Goal: Task Accomplishment & Management: Manage account settings

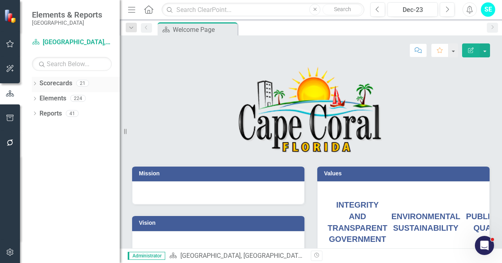
click at [34, 81] on div "Dropdown" at bounding box center [35, 84] width 6 height 7
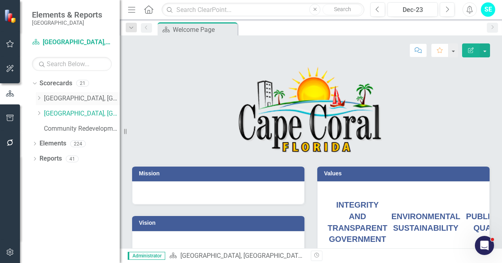
click at [87, 98] on link "[GEOGRAPHIC_DATA], [GEOGRAPHIC_DATA] Business Initiatives" at bounding box center [82, 98] width 76 height 9
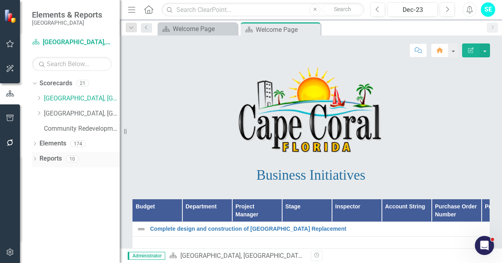
click at [34, 158] on icon "Dropdown" at bounding box center [35, 160] width 6 height 4
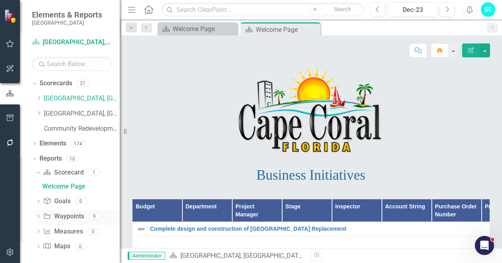
click at [39, 217] on icon "Dropdown" at bounding box center [38, 217] width 6 height 4
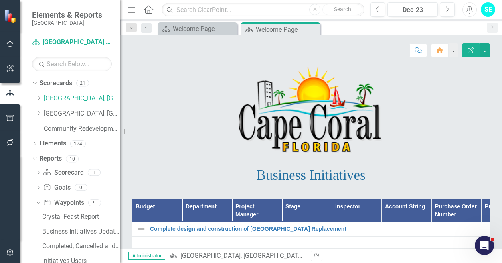
scroll to position [49, 0]
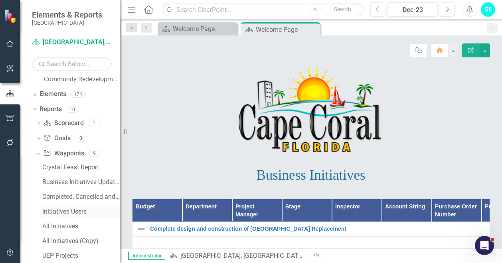
click at [76, 210] on div "Initiatives Users" at bounding box center [80, 211] width 77 height 7
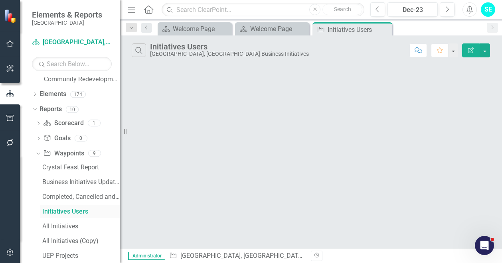
scroll to position [4, 0]
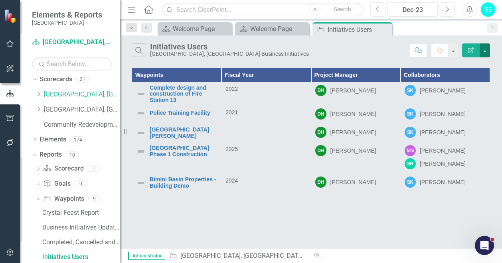
click at [485, 51] on button "button" at bounding box center [484, 50] width 10 height 14
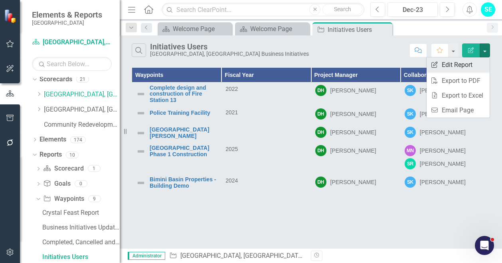
click at [471, 67] on link "Edit Report Edit Report" at bounding box center [457, 64] width 63 height 15
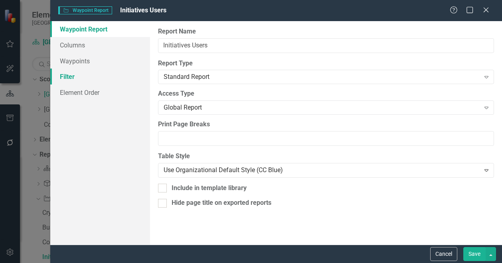
click at [68, 74] on link "Filter" at bounding box center [100, 77] width 100 height 16
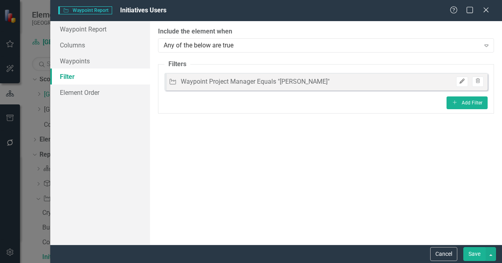
click at [464, 80] on icon "Edit" at bounding box center [462, 81] width 6 height 5
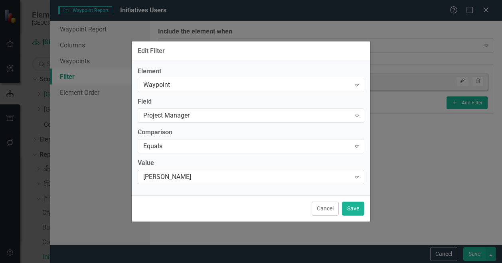
click at [255, 178] on div "[PERSON_NAME]" at bounding box center [246, 177] width 207 height 9
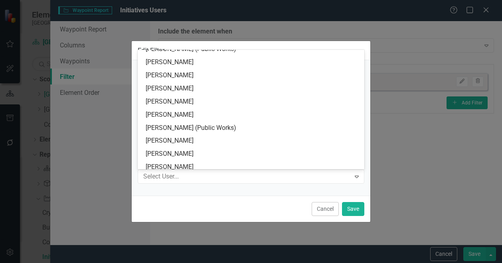
scroll to position [87, 0]
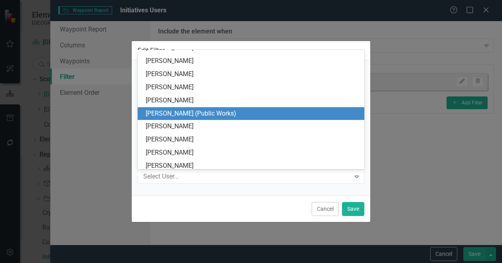
click at [240, 110] on div "[PERSON_NAME] (Public Works)" at bounding box center [253, 113] width 214 height 9
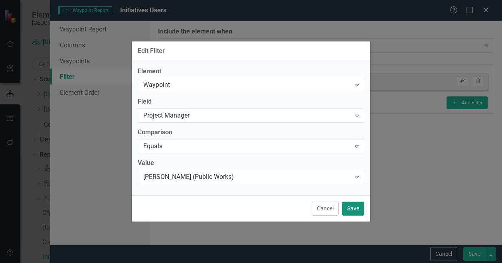
click at [353, 204] on button "Save" at bounding box center [353, 209] width 22 height 14
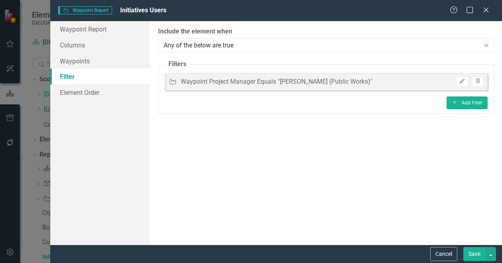
click at [471, 250] on button "Save" at bounding box center [474, 254] width 22 height 14
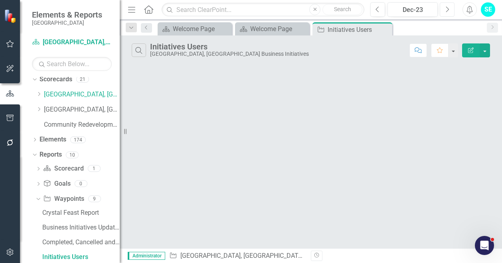
click at [449, 8] on icon "Next" at bounding box center [447, 9] width 4 height 7
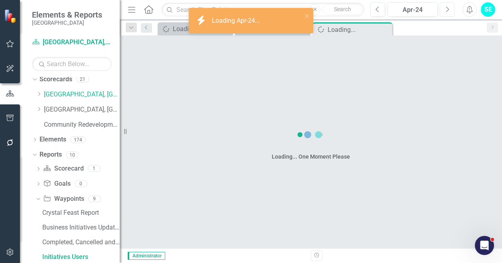
click at [449, 8] on icon "Next" at bounding box center [447, 9] width 4 height 7
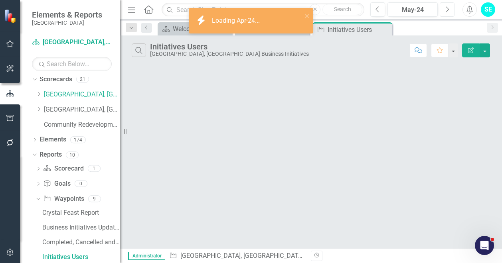
click at [449, 8] on icon "Next" at bounding box center [447, 9] width 4 height 7
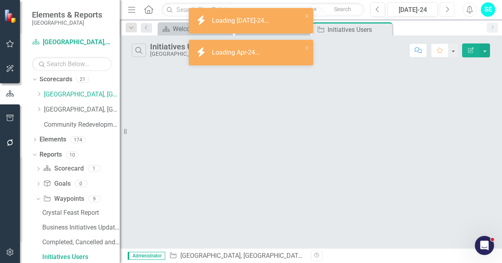
click at [449, 8] on icon "Next" at bounding box center [447, 9] width 4 height 7
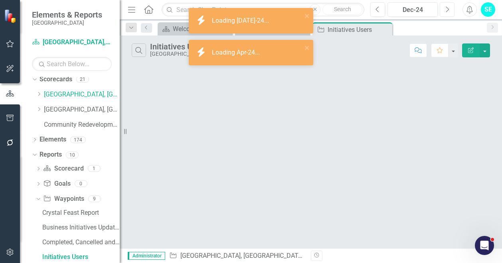
click at [449, 8] on icon "Next" at bounding box center [447, 9] width 4 height 7
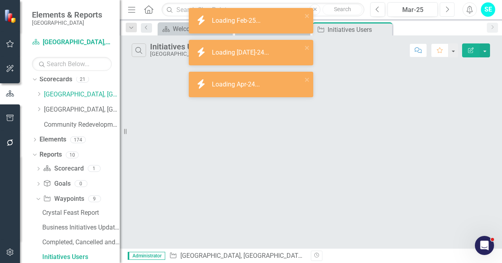
click at [449, 8] on icon "Next" at bounding box center [447, 9] width 4 height 7
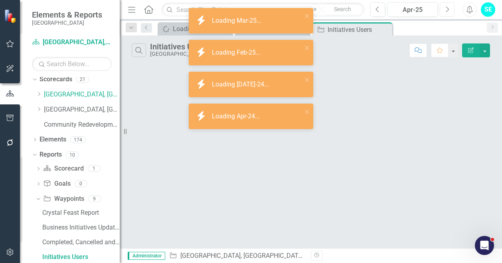
click at [449, 8] on icon "Next" at bounding box center [447, 9] width 4 height 7
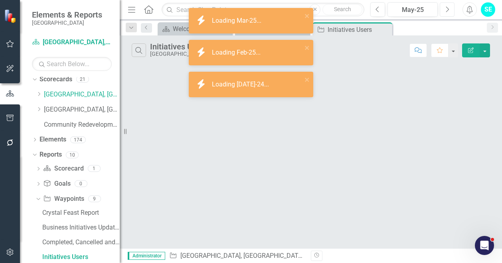
click at [449, 8] on icon "Next" at bounding box center [447, 9] width 4 height 7
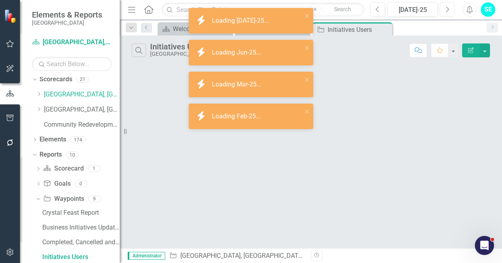
click at [449, 8] on icon "Next" at bounding box center [447, 9] width 4 height 7
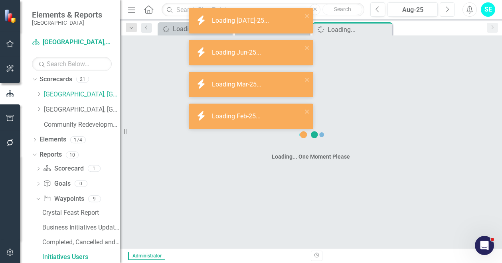
click at [449, 8] on icon "Next" at bounding box center [447, 9] width 4 height 7
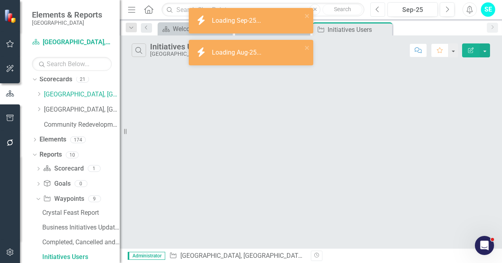
click at [380, 8] on icon "Previous" at bounding box center [377, 9] width 4 height 7
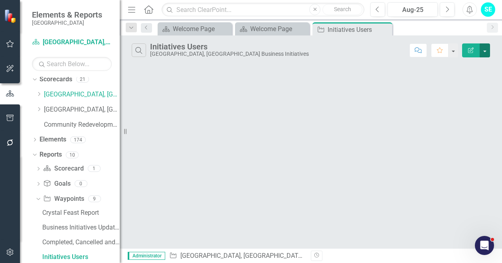
click at [483, 47] on button "button" at bounding box center [484, 50] width 10 height 14
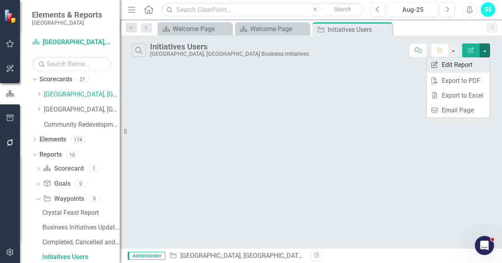
click at [460, 63] on link "Edit Report Edit Report" at bounding box center [457, 64] width 63 height 15
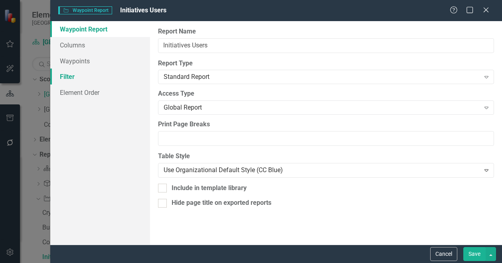
click at [62, 77] on link "Filter" at bounding box center [100, 77] width 100 height 16
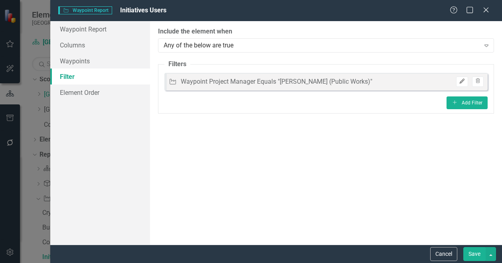
click at [461, 83] on icon "button" at bounding box center [461, 81] width 5 height 5
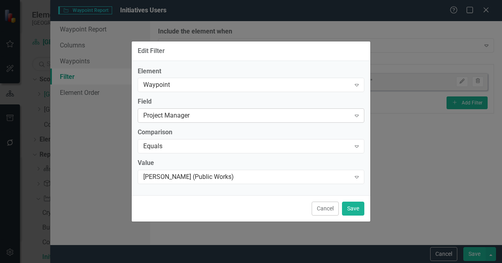
click at [251, 120] on div "Project Manager" at bounding box center [246, 115] width 207 height 9
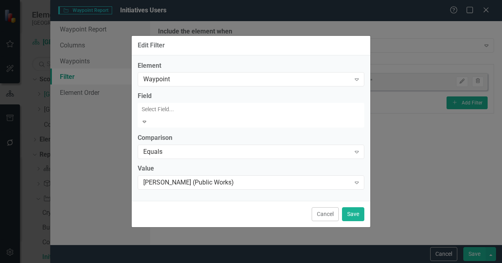
scroll to position [313, 0]
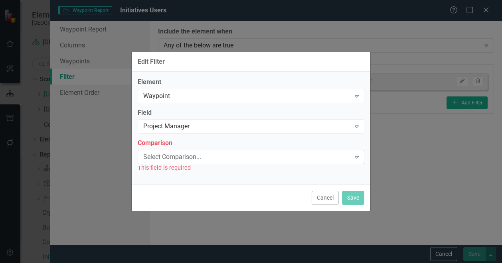
click at [298, 155] on div "Select Comparison..." at bounding box center [246, 157] width 207 height 9
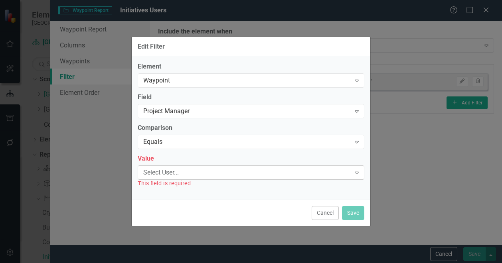
click at [268, 175] on div "Select User..." at bounding box center [246, 172] width 207 height 9
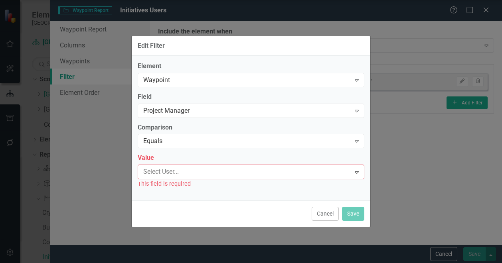
scroll to position [94, 0]
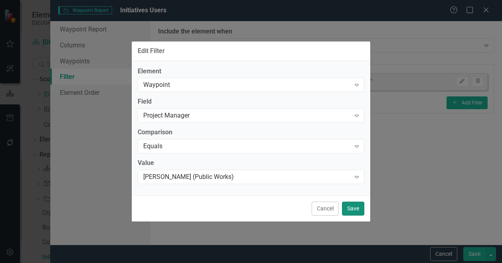
click at [355, 208] on button "Save" at bounding box center [353, 209] width 22 height 14
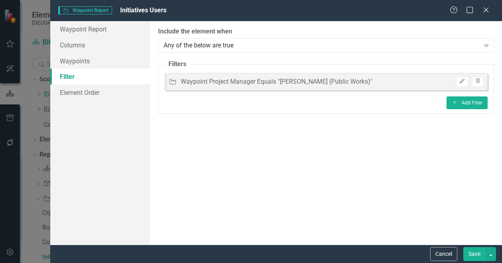
click at [477, 252] on button "Save" at bounding box center [474, 254] width 22 height 14
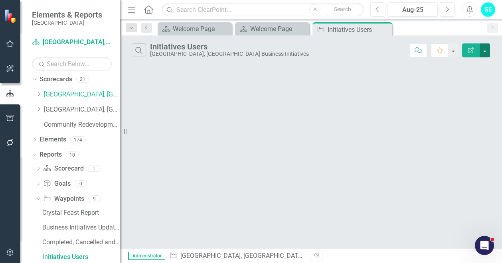
click at [488, 53] on button "button" at bounding box center [484, 50] width 10 height 14
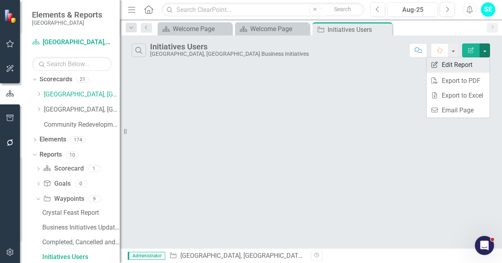
click at [470, 70] on link "Edit Report Edit Report" at bounding box center [457, 64] width 63 height 15
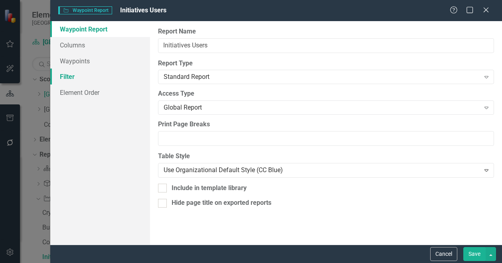
click at [108, 78] on link "Filter" at bounding box center [100, 77] width 100 height 16
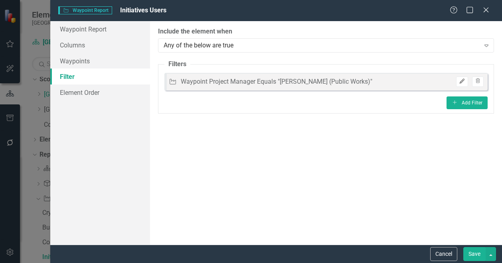
click at [460, 83] on icon "Edit" at bounding box center [462, 81] width 6 height 5
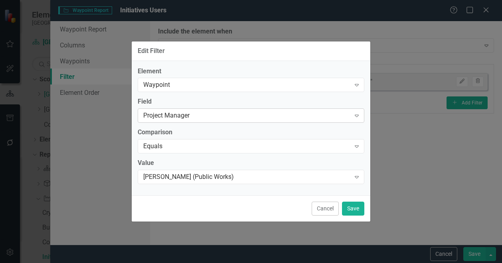
click at [349, 110] on div "Project Manager Expand" at bounding box center [251, 115] width 227 height 14
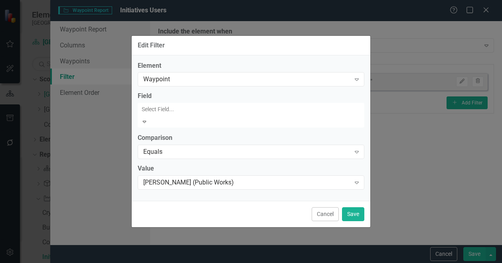
scroll to position [17, 0]
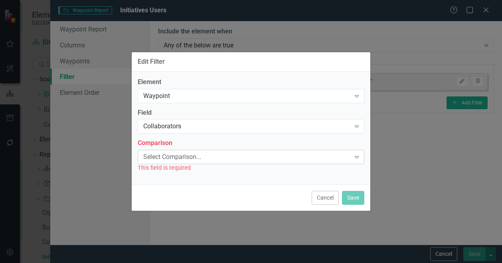
click at [274, 159] on div "Select Comparison..." at bounding box center [246, 157] width 207 height 9
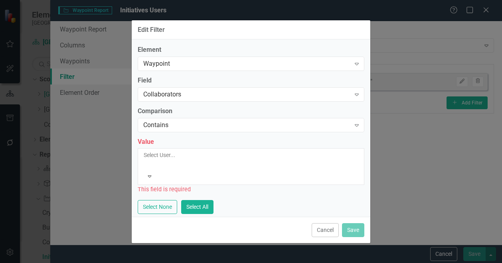
click at [145, 163] on div at bounding box center [144, 165] width 1 height 10
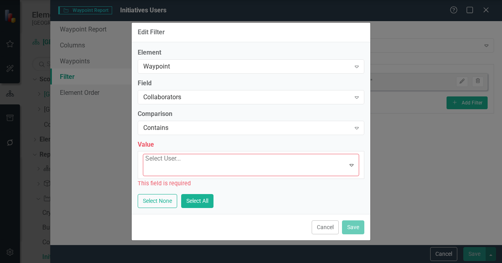
scroll to position [85, 0]
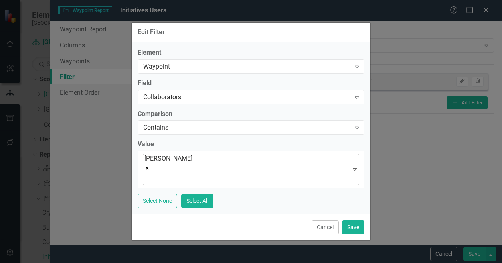
click at [149, 167] on icon "Remove Robert Creighton" at bounding box center [147, 168] width 3 height 3
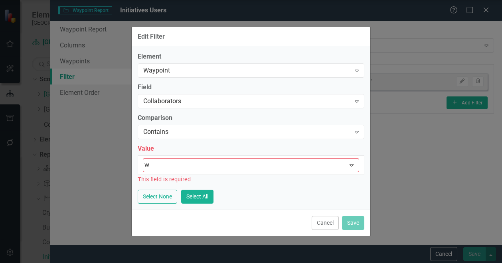
type input "wi"
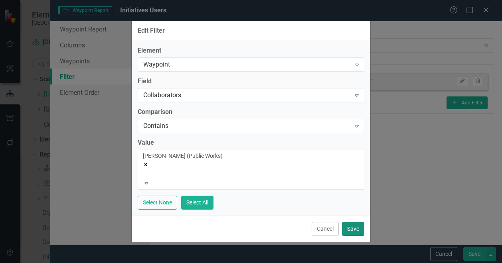
click at [358, 225] on button "Save" at bounding box center [353, 229] width 22 height 14
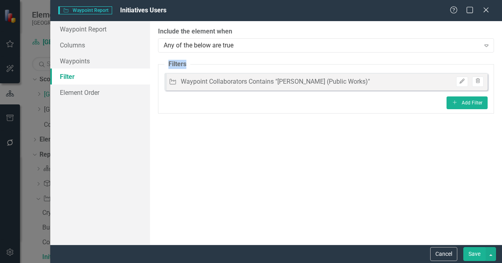
click at [358, 225] on div "ClearPoint Can Do More! How ClearPoint Can Help Close Enterprise or Professiona…" at bounding box center [326, 133] width 352 height 224
drag, startPoint x: 358, startPoint y: 225, endPoint x: 470, endPoint y: 252, distance: 114.9
click at [470, 252] on button "Save" at bounding box center [474, 254] width 22 height 14
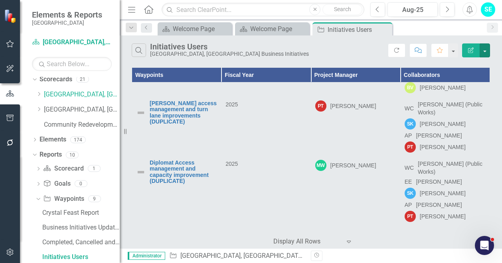
scroll to position [1029, 0]
click at [9, 43] on icon "button" at bounding box center [10, 44] width 8 height 6
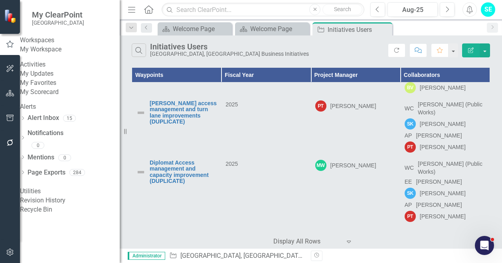
click at [51, 79] on link "My Updates" at bounding box center [70, 73] width 100 height 9
